Goal: Task Accomplishment & Management: Complete application form

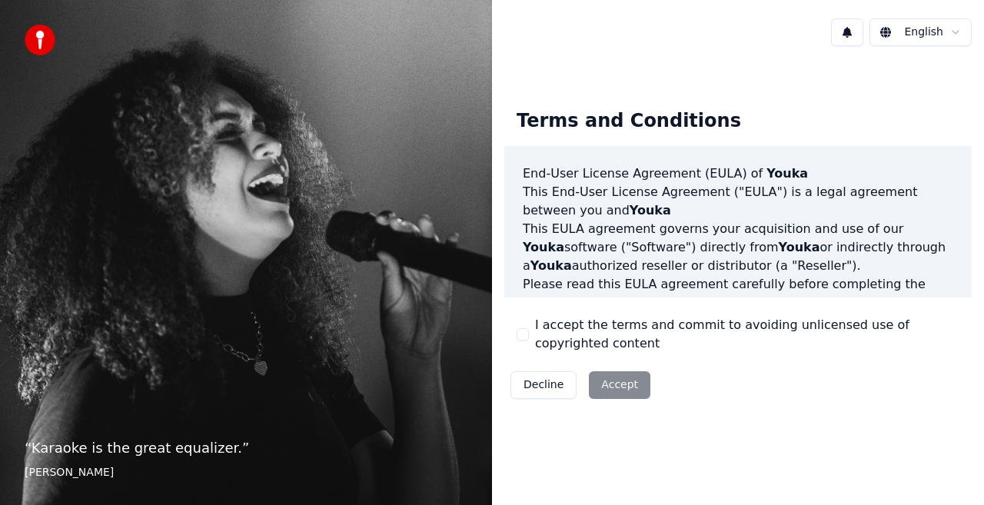
click at [620, 382] on div "Decline Accept" at bounding box center [580, 385] width 152 height 40
click at [611, 378] on div "Decline Accept" at bounding box center [580, 385] width 152 height 40
click at [607, 386] on div "Decline Accept" at bounding box center [580, 385] width 152 height 40
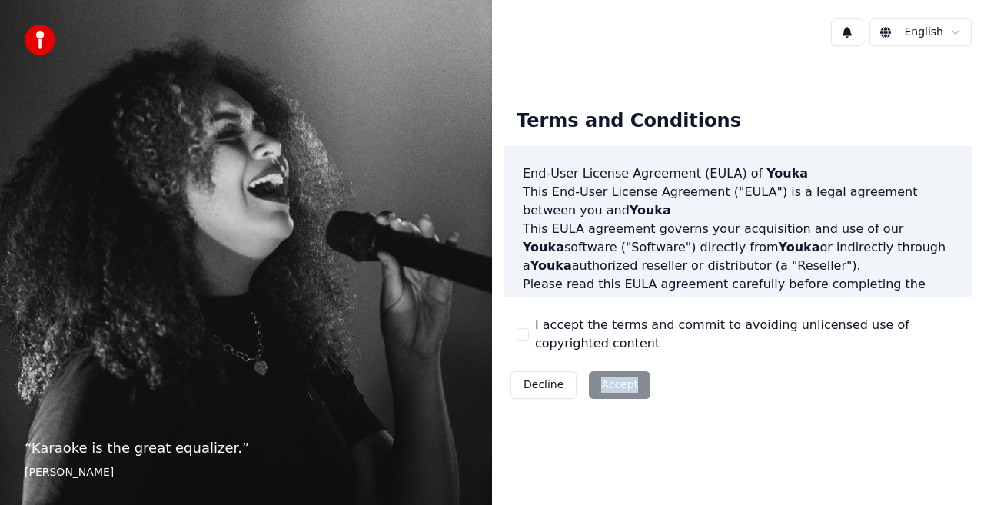
click at [521, 334] on button "I accept the terms and commit to avoiding unlicensed use of copyrighted content" at bounding box center [523, 334] width 12 height 12
click at [599, 380] on button "Accept" at bounding box center [620, 385] width 62 height 28
